Goal: Task Accomplishment & Management: Use online tool/utility

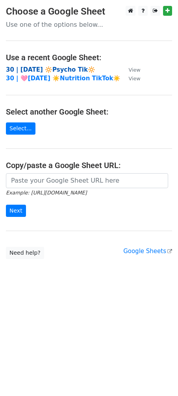
click at [49, 69] on strong "30 | [DATE] 🔆Psycho Tik🔆" at bounding box center [50, 69] width 89 height 7
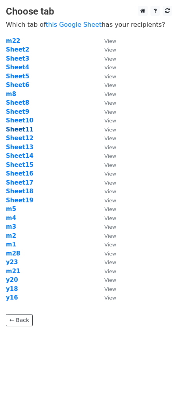
click at [19, 129] on strong "Sheet11" at bounding box center [20, 129] width 28 height 7
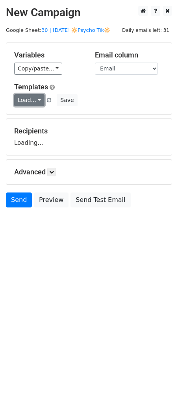
click at [28, 100] on link "Load..." at bounding box center [29, 100] width 30 height 12
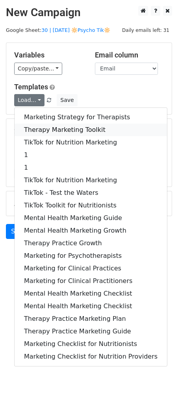
click at [45, 132] on link "Therapy Marketing Toolkit" at bounding box center [91, 130] width 152 height 13
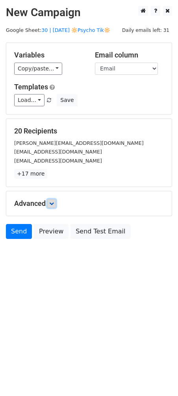
click at [52, 204] on icon at bounding box center [51, 203] width 5 height 5
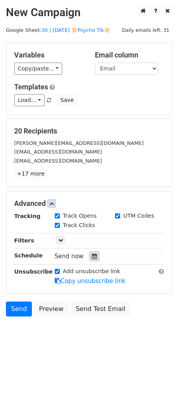
click at [92, 256] on icon at bounding box center [94, 257] width 5 height 6
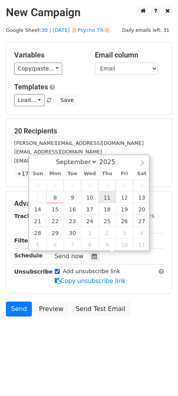
type input "2025-09-11 12:00"
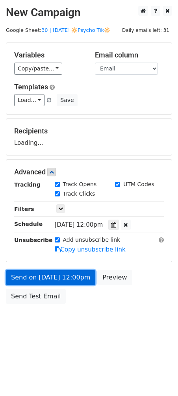
click at [77, 275] on link "Send on Sep 11 at 12:00pm" at bounding box center [50, 277] width 89 height 15
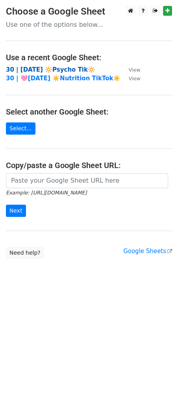
click at [60, 71] on strong "30 | [DATE] 🔆Psycho Tik🔆" at bounding box center [50, 69] width 89 height 7
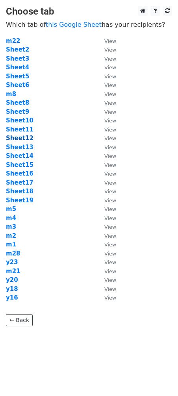
click at [25, 139] on strong "Sheet12" at bounding box center [20, 138] width 28 height 7
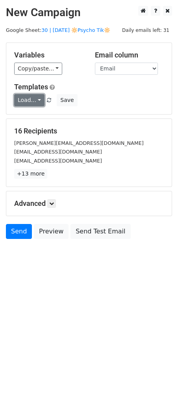
click at [33, 99] on link "Load..." at bounding box center [29, 100] width 30 height 12
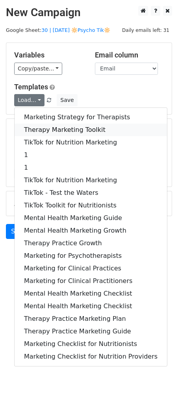
click at [43, 125] on link "Therapy Marketing Toolkit" at bounding box center [91, 130] width 152 height 13
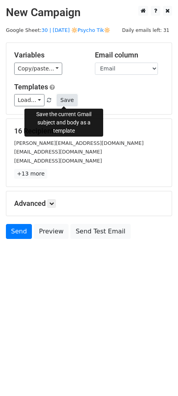
click at [68, 97] on button "Save" at bounding box center [67, 100] width 20 height 12
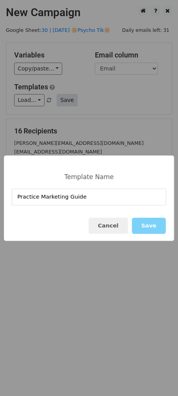
type input "Practice Marketing Guide"
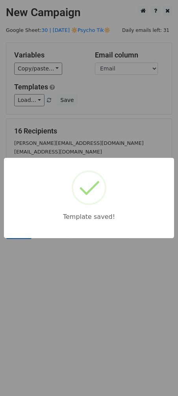
click at [85, 56] on div "Template saved!" at bounding box center [89, 198] width 178 height 396
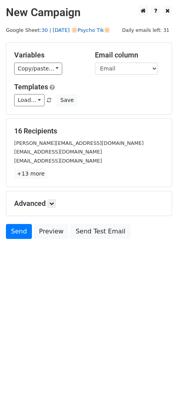
click at [78, 28] on link "30 | SEPT 1 🔆Psycho Tik🔆" at bounding box center [75, 30] width 69 height 6
click at [54, 205] on icon at bounding box center [51, 203] width 5 height 5
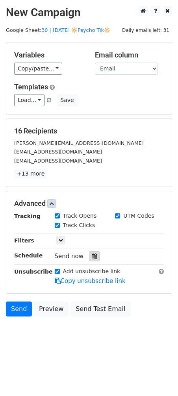
click at [92, 256] on icon at bounding box center [94, 257] width 5 height 6
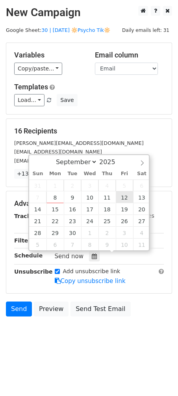
type input "2025-09-12 12:00"
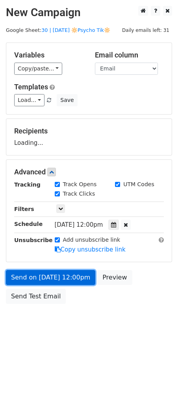
click at [67, 280] on link "Send on Sep 12 at 12:00pm" at bounding box center [50, 277] width 89 height 15
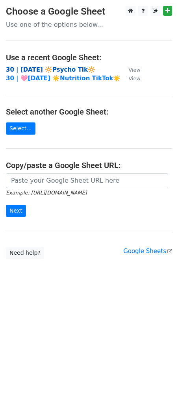
click at [68, 68] on strong "30 | [DATE] 🔆Psycho Tik🔆" at bounding box center [50, 69] width 89 height 7
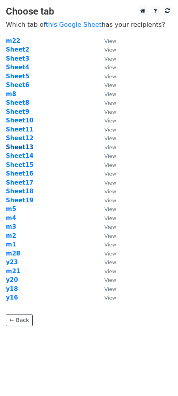
click at [24, 146] on strong "Sheet13" at bounding box center [20, 147] width 28 height 7
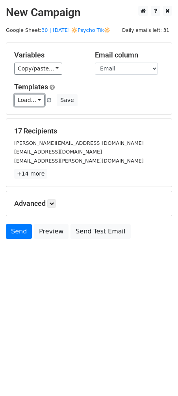
click at [22, 100] on link "Load..." at bounding box center [29, 100] width 30 height 12
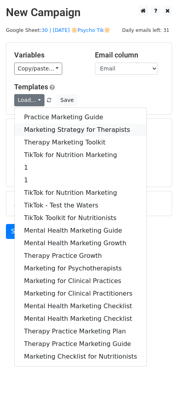
click at [49, 128] on link "Marketing Strategy for Therapists" at bounding box center [81, 130] width 132 height 13
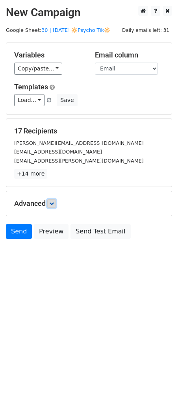
click at [54, 206] on link at bounding box center [51, 203] width 9 height 9
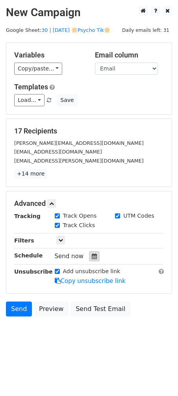
click at [92, 256] on icon at bounding box center [94, 257] width 5 height 6
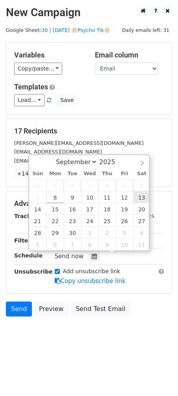
type input "2025-09-13 12:00"
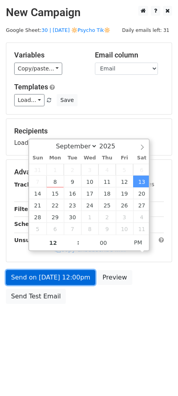
click at [78, 281] on link "Send on Sep 13 at 12:00pm" at bounding box center [50, 277] width 89 height 15
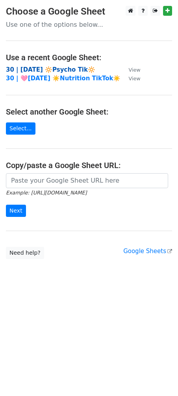
click at [49, 69] on strong "30 | SEPT 1 🔆Psycho Tik🔆" at bounding box center [50, 69] width 89 height 7
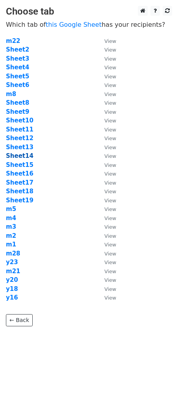
click at [21, 159] on strong "Sheet14" at bounding box center [20, 155] width 28 height 7
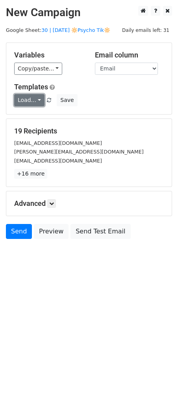
click at [25, 101] on link "Load..." at bounding box center [29, 100] width 30 height 12
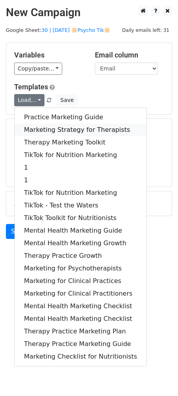
click at [48, 127] on link "Marketing Strategy for Therapists" at bounding box center [81, 130] width 132 height 13
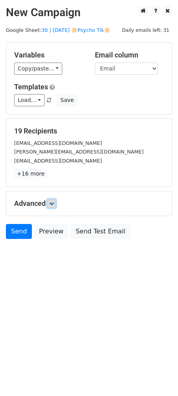
click at [54, 206] on link at bounding box center [51, 203] width 9 height 9
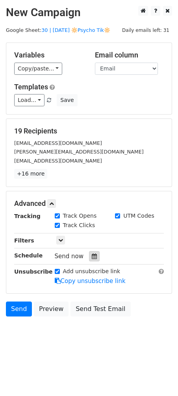
click at [92, 254] on icon at bounding box center [94, 257] width 5 height 6
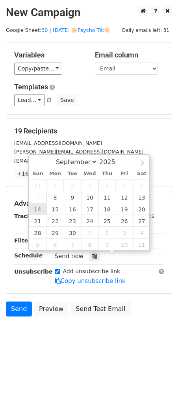
type input "[DATE] 12:00"
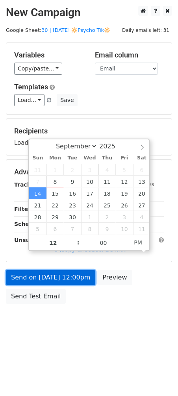
click at [43, 271] on link "Send on [DATE] 12:00pm" at bounding box center [50, 277] width 89 height 15
